Goal: Transaction & Acquisition: Purchase product/service

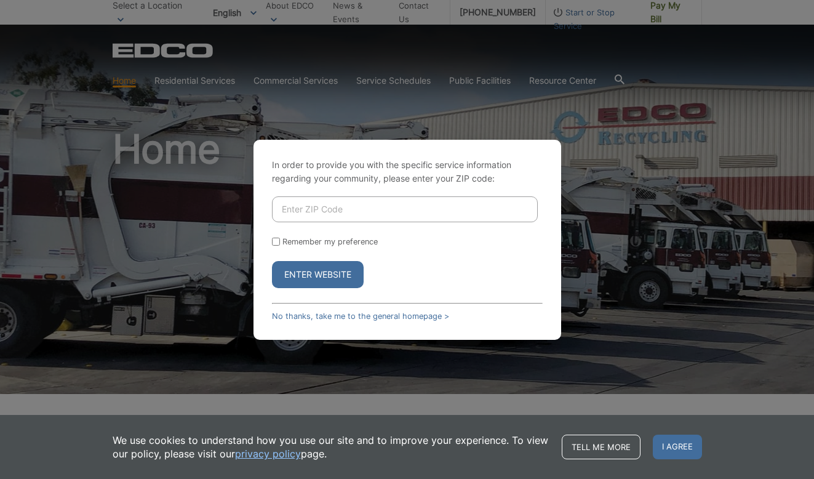
click at [331, 211] on input "Enter ZIP Code" at bounding box center [405, 209] width 266 height 26
type input "92083"
click at [276, 243] on input "Remember my preference" at bounding box center [276, 242] width 8 height 8
checkbox input "true"
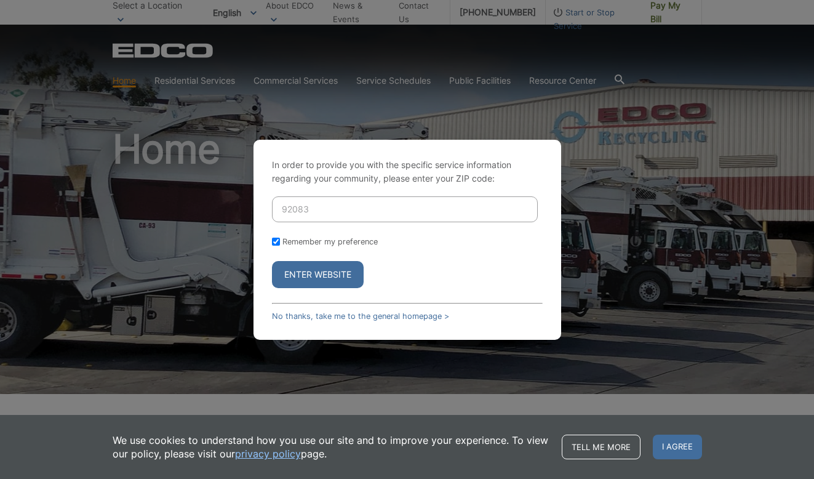
click at [276, 243] on input "Remember my preference" at bounding box center [276, 242] width 8 height 8
checkbox input "false"
click at [305, 273] on button "Enter Website" at bounding box center [318, 274] width 92 height 27
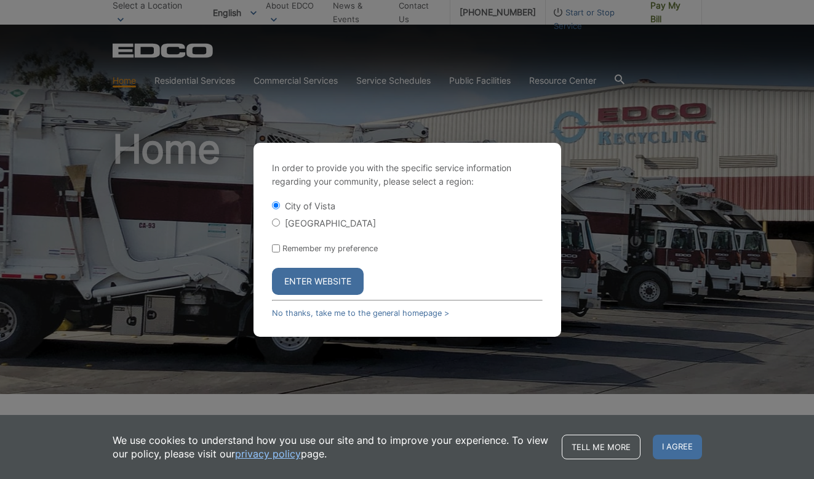
click at [325, 284] on button "Enter Website" at bounding box center [318, 281] width 92 height 27
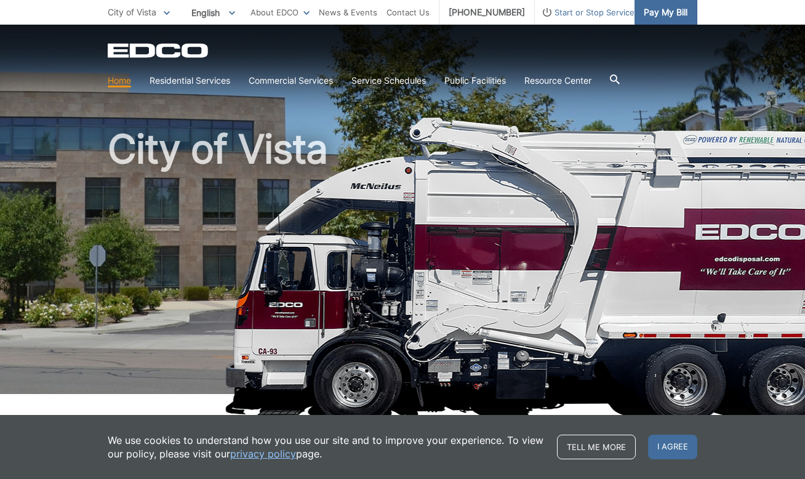
click at [670, 15] on span "Pay My Bill" at bounding box center [666, 13] width 44 height 14
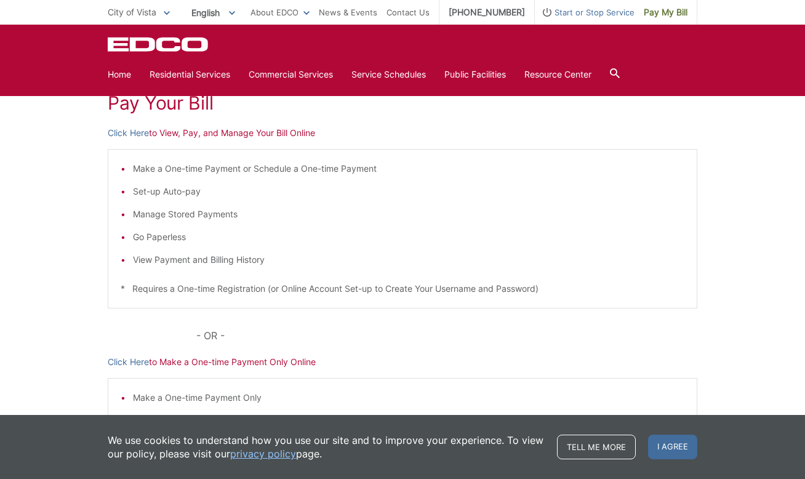
scroll to position [180, 0]
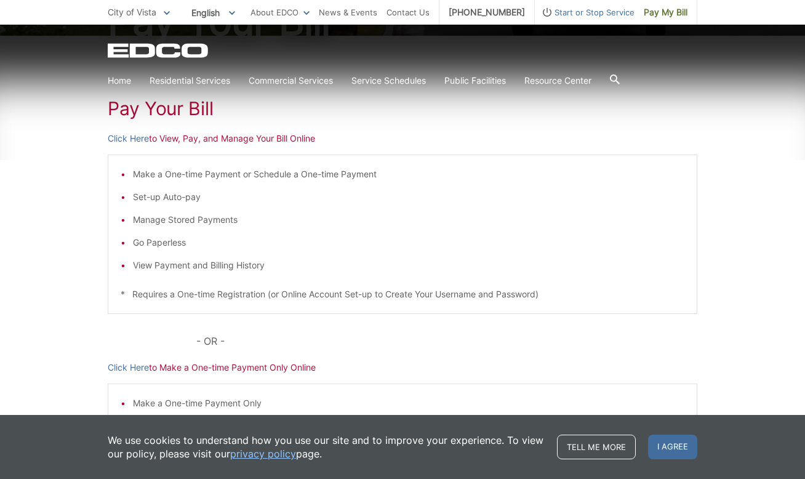
click at [183, 138] on p "Click Here to View, Pay, and Manage Your Bill Online" at bounding box center [403, 139] width 590 height 14
click at [139, 141] on link "Click Here" at bounding box center [128, 139] width 41 height 14
click at [140, 139] on link "Click Here" at bounding box center [128, 139] width 41 height 14
